Goal: Task Accomplishment & Management: Manage account settings

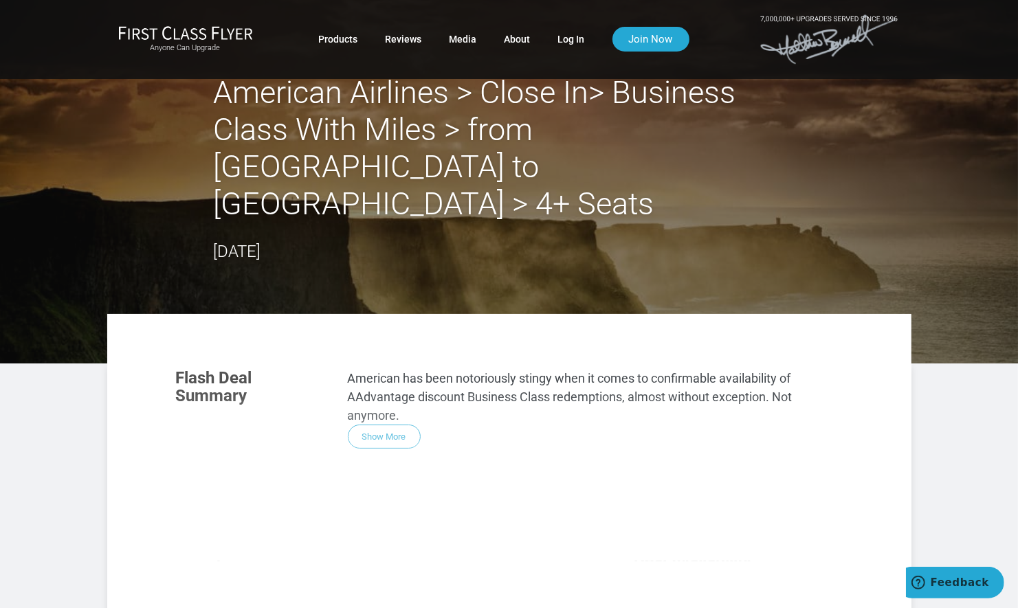
click at [394, 401] on div "Flash Deal Summary American has been notoriously stingy when it comes to confir…" at bounding box center [509, 542] width 694 height 375
drag, startPoint x: 394, startPoint y: 401, endPoint x: 386, endPoint y: 401, distance: 8.2
click at [386, 401] on div "Flash Deal Summary American has been notoriously stingy when it comes to confir…" at bounding box center [509, 542] width 694 height 375
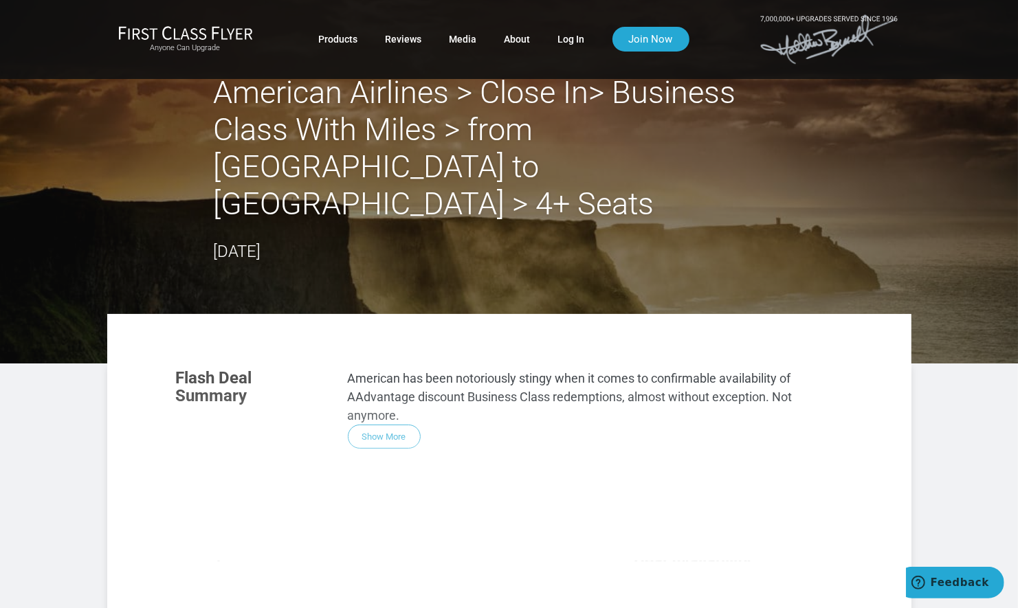
click at [375, 398] on div "Flash Deal Summary American has been notoriously stingy when it comes to confir…" at bounding box center [509, 542] width 694 height 375
click at [659, 36] on link "Join Now" at bounding box center [650, 39] width 77 height 25
click at [562, 38] on link "Log In" at bounding box center [571, 39] width 27 height 25
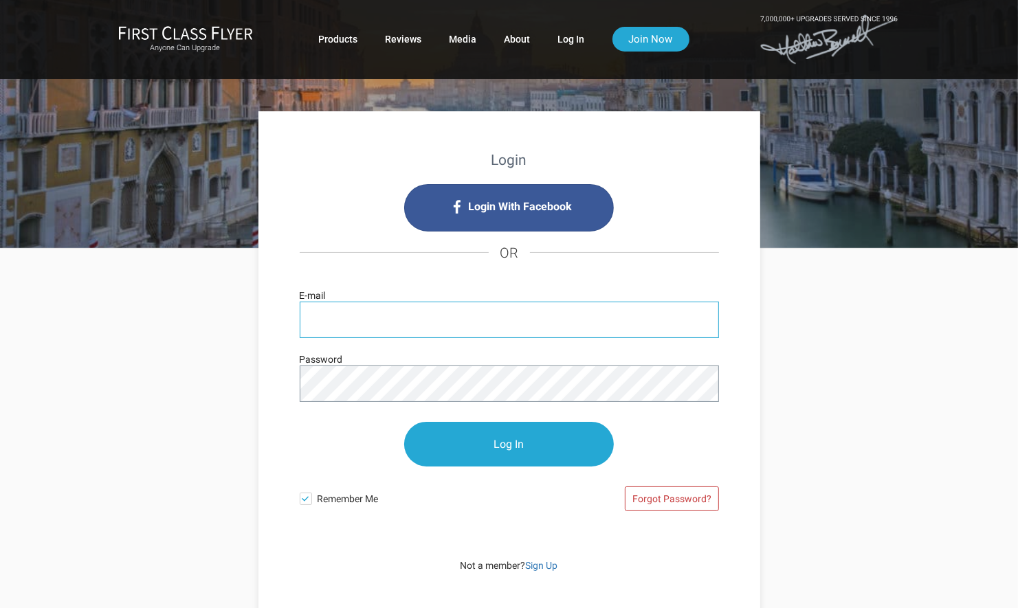
click at [357, 327] on input "E-mail" at bounding box center [509, 320] width 419 height 36
type input "[EMAIL_ADDRESS][DOMAIN_NAME]"
click at [480, 311] on input "jack_thompson@verizon.net" at bounding box center [509, 320] width 419 height 36
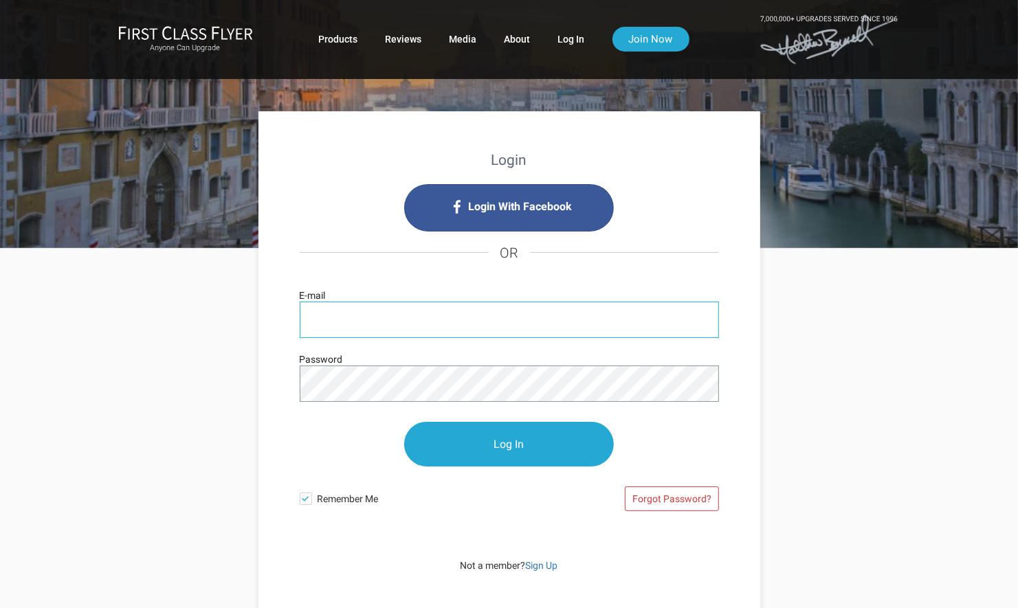
click at [436, 321] on input "E-mail" at bounding box center [509, 320] width 419 height 36
type input "jthompson54@verizon.net"
click at [487, 313] on input "jthompson54@verizon.net" at bounding box center [509, 320] width 419 height 36
click at [657, 40] on link "Join Now" at bounding box center [650, 39] width 77 height 25
